Goal: Information Seeking & Learning: Learn about a topic

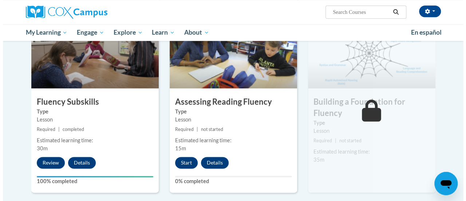
scroll to position [376, 0]
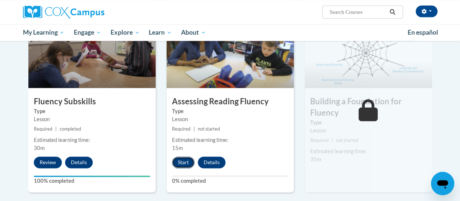
click at [177, 159] on button "Start" at bounding box center [183, 162] width 23 height 12
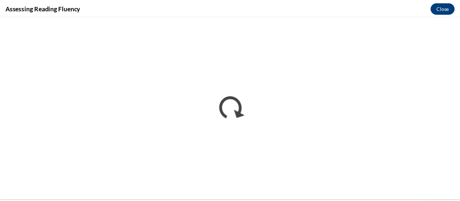
scroll to position [0, 0]
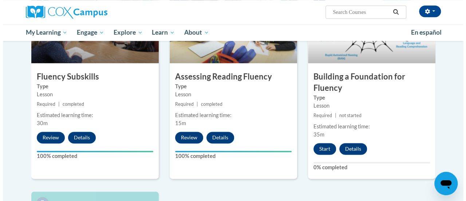
scroll to position [381, 0]
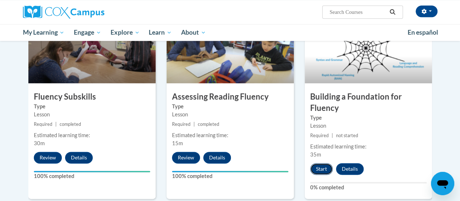
click at [319, 165] on button "Start" at bounding box center [321, 169] width 23 height 12
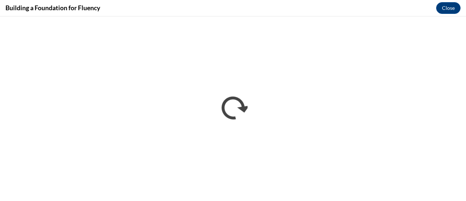
scroll to position [0, 0]
